Goal: Find contact information: Find contact information

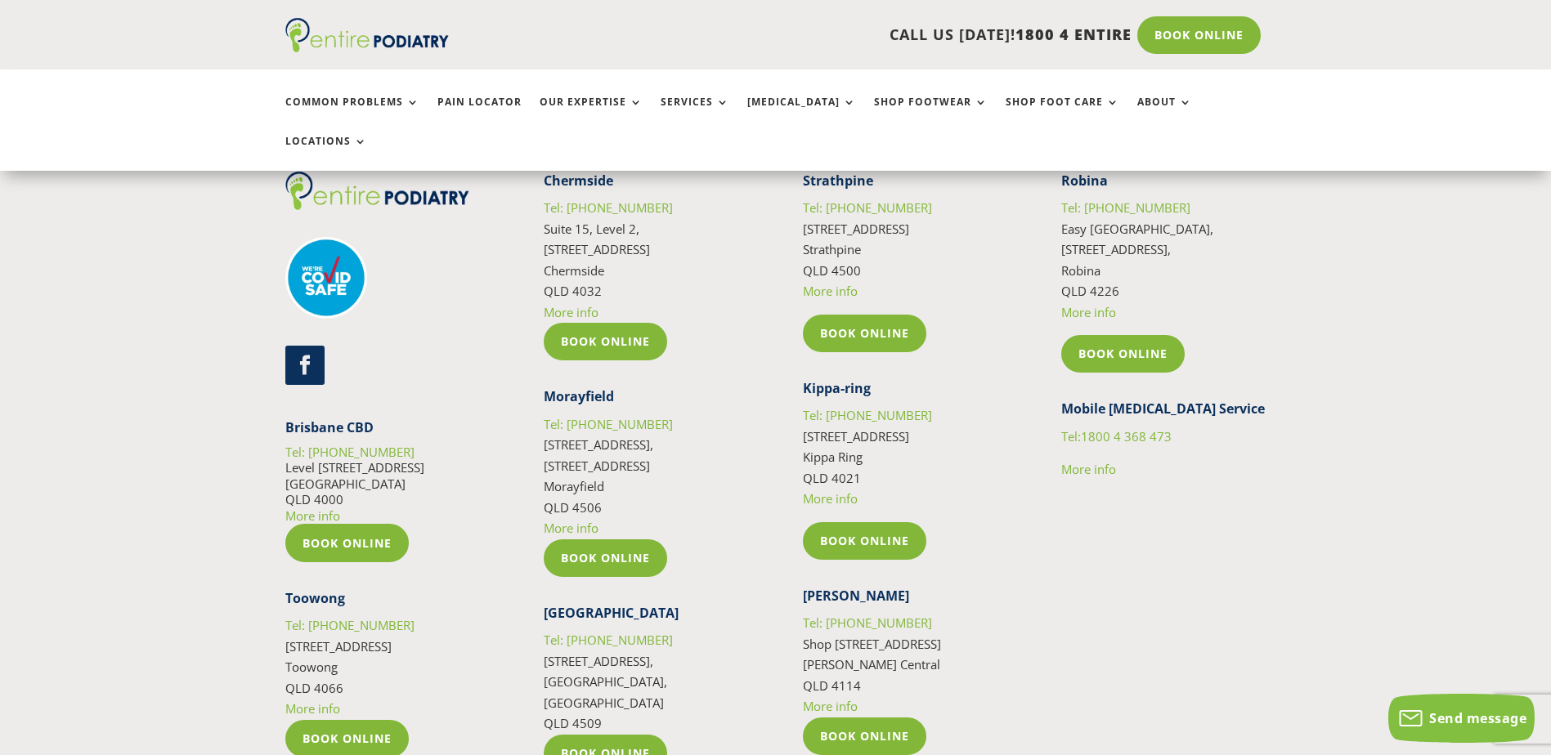
scroll to position [2877, 0]
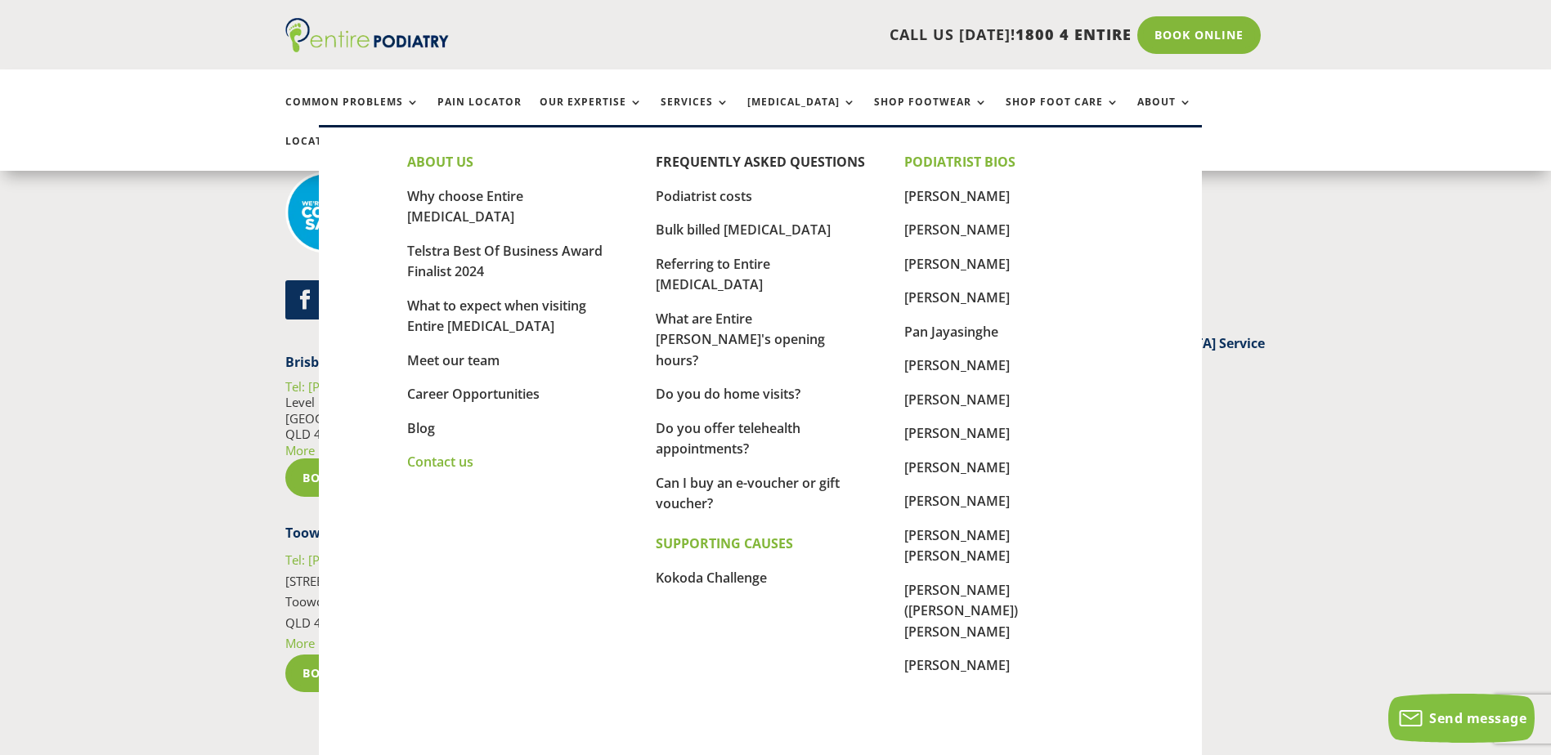
click at [446, 453] on link "Contact us" at bounding box center [440, 462] width 66 height 18
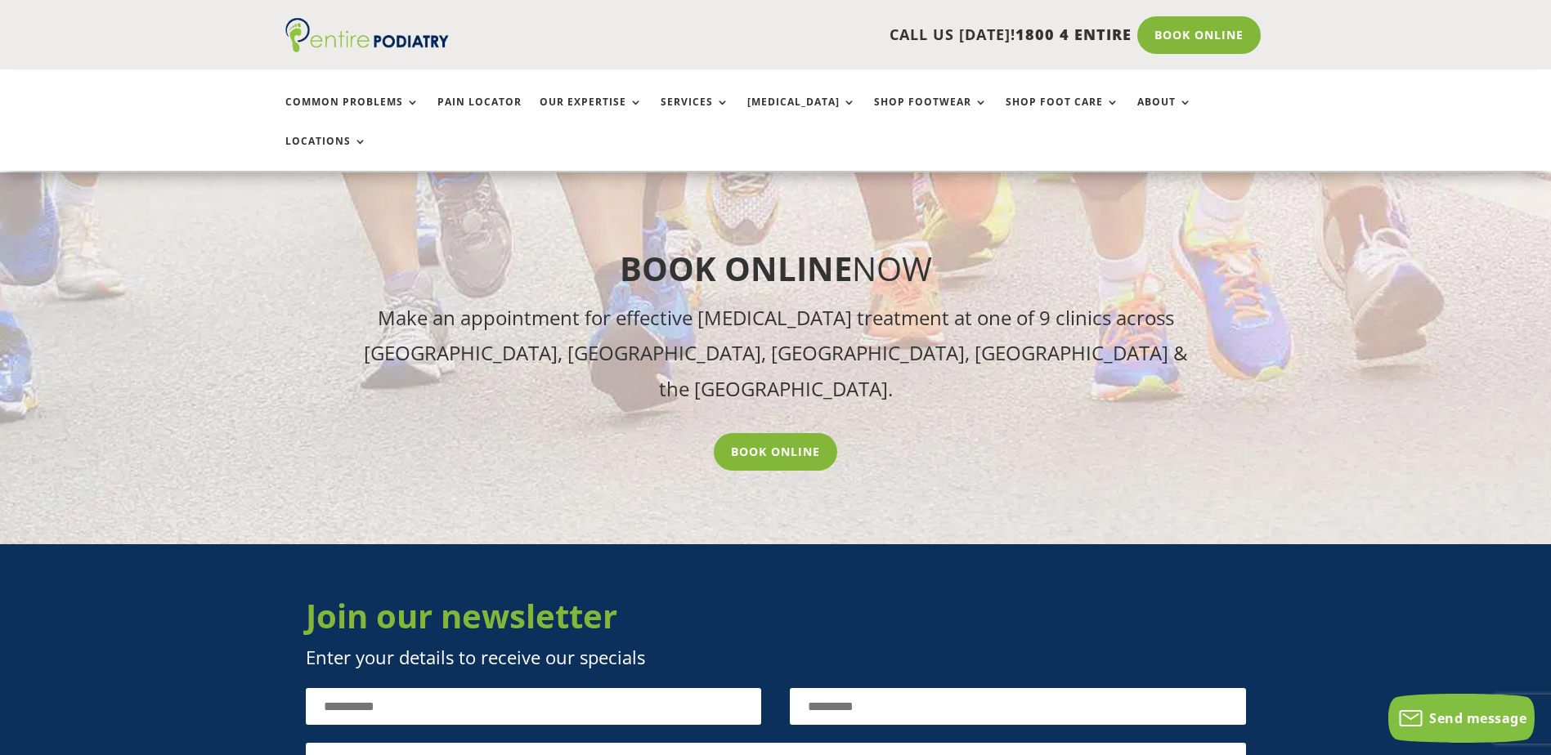
scroll to position [2028, 0]
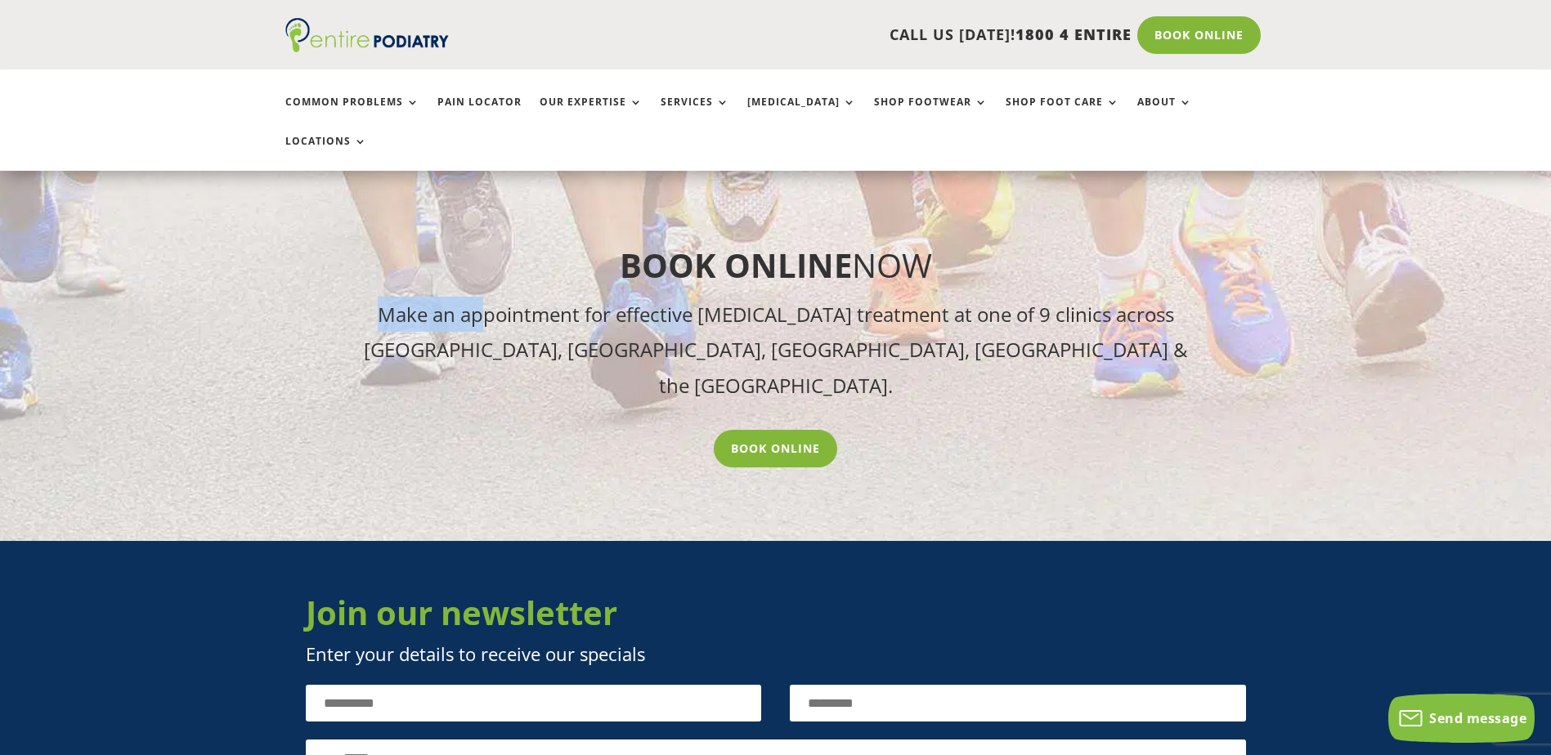
drag, startPoint x: 373, startPoint y: 285, endPoint x: 471, endPoint y: 284, distance: 98.1
click at [471, 297] on p "Make an appointment for effective [MEDICAL_DATA] treatment at one of 9 clinics …" at bounding box center [776, 350] width 834 height 106
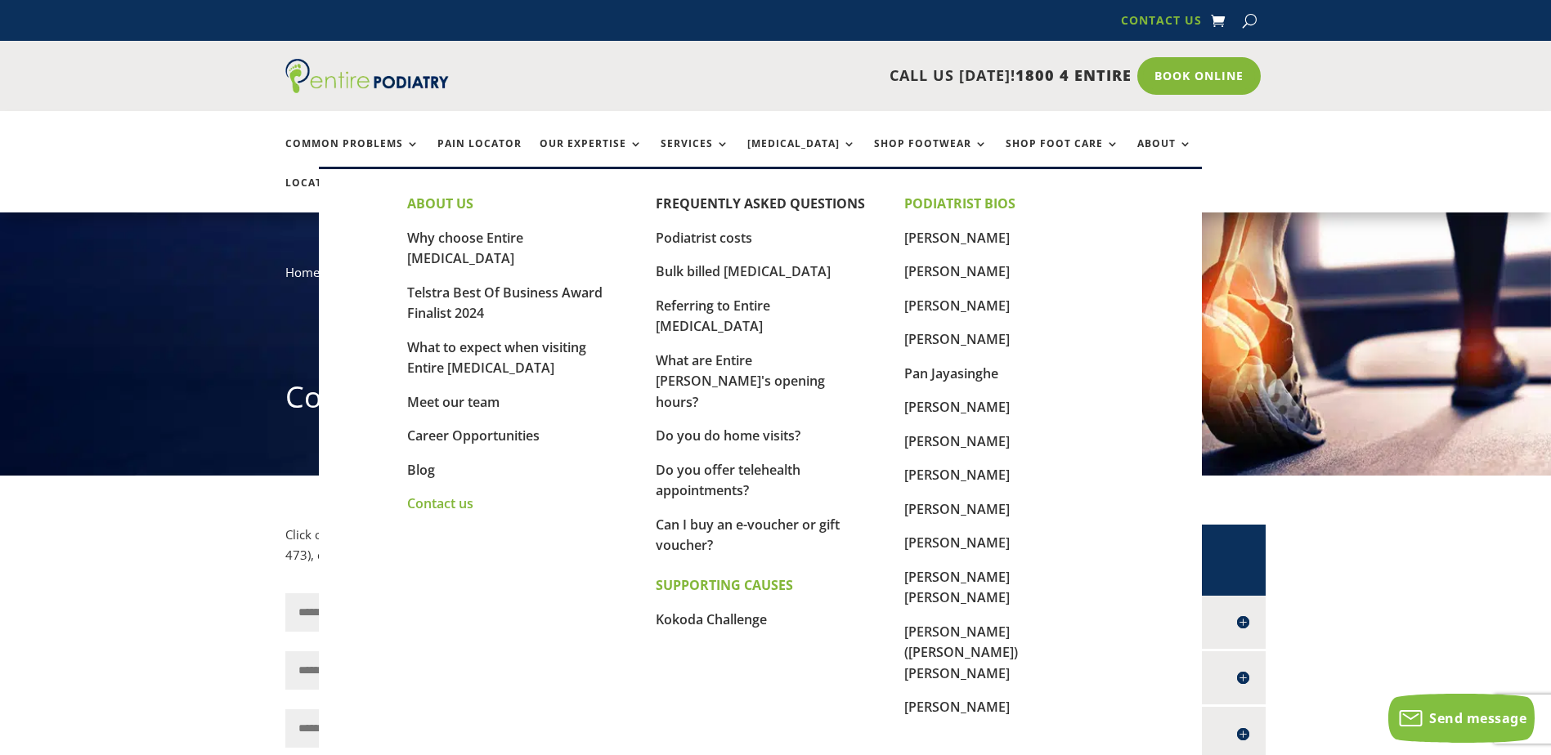
click at [461, 495] on link "Contact us" at bounding box center [440, 504] width 66 height 18
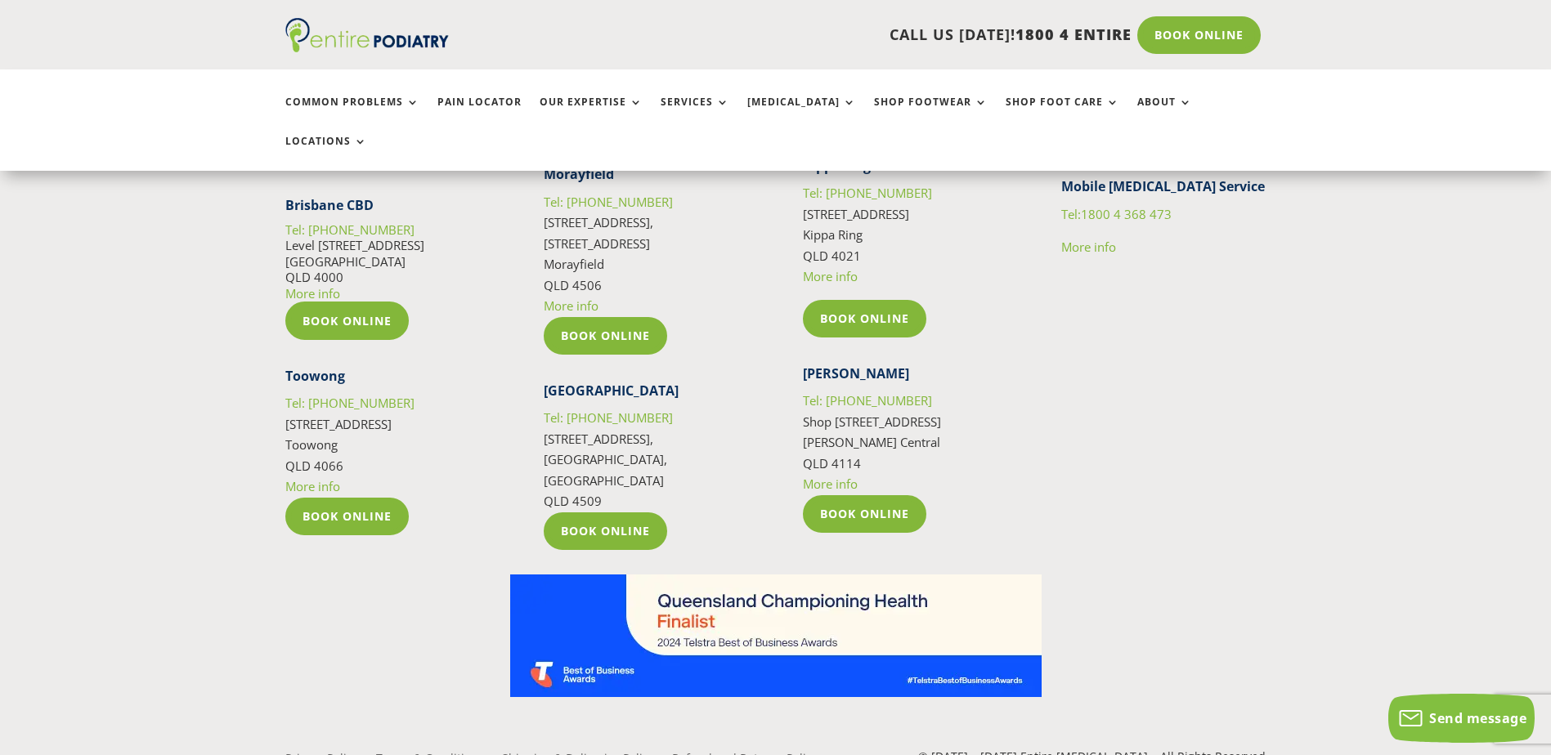
scroll to position [3072, 0]
